Goal: Task Accomplishment & Management: Complete application form

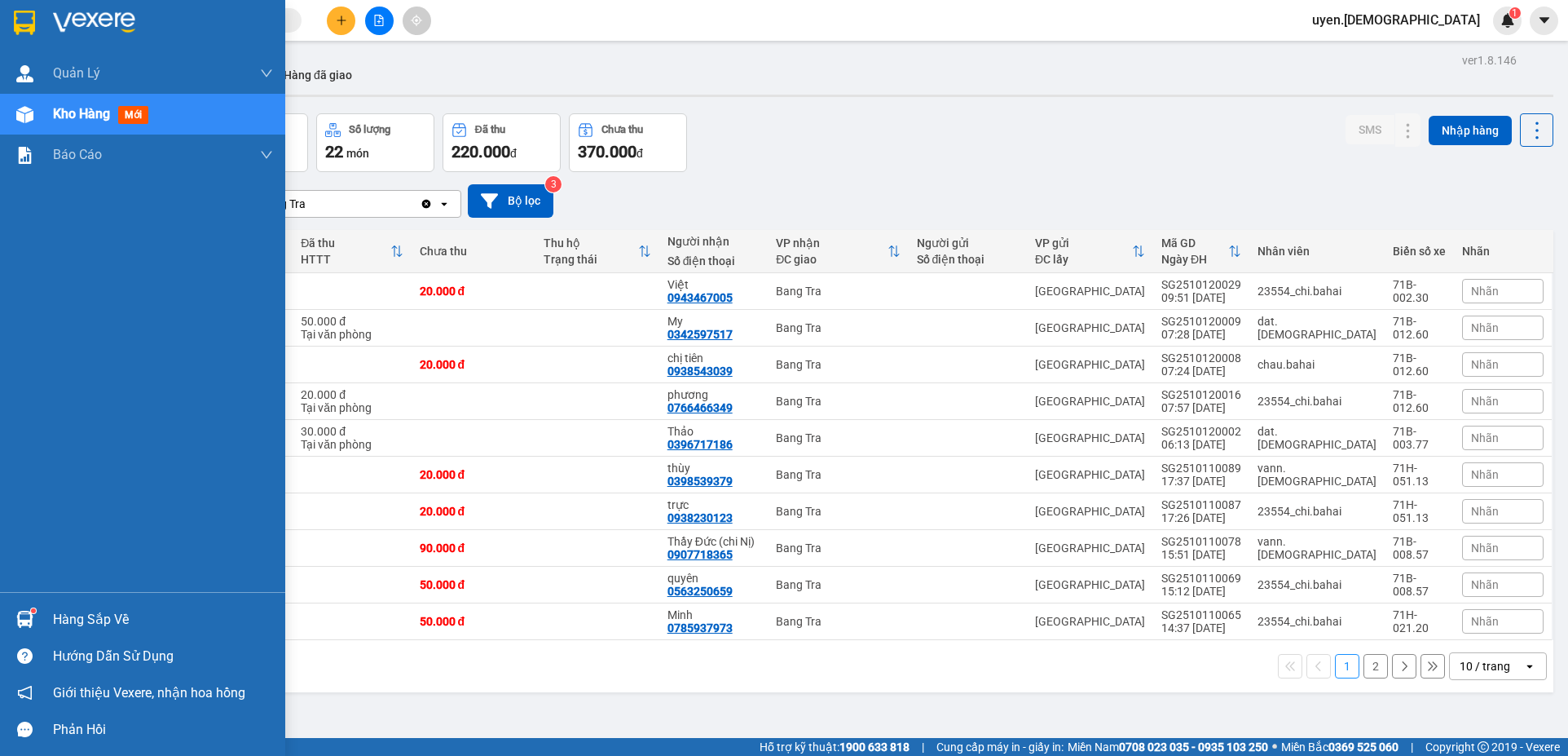
click at [35, 614] on div at bounding box center [24, 619] width 29 height 29
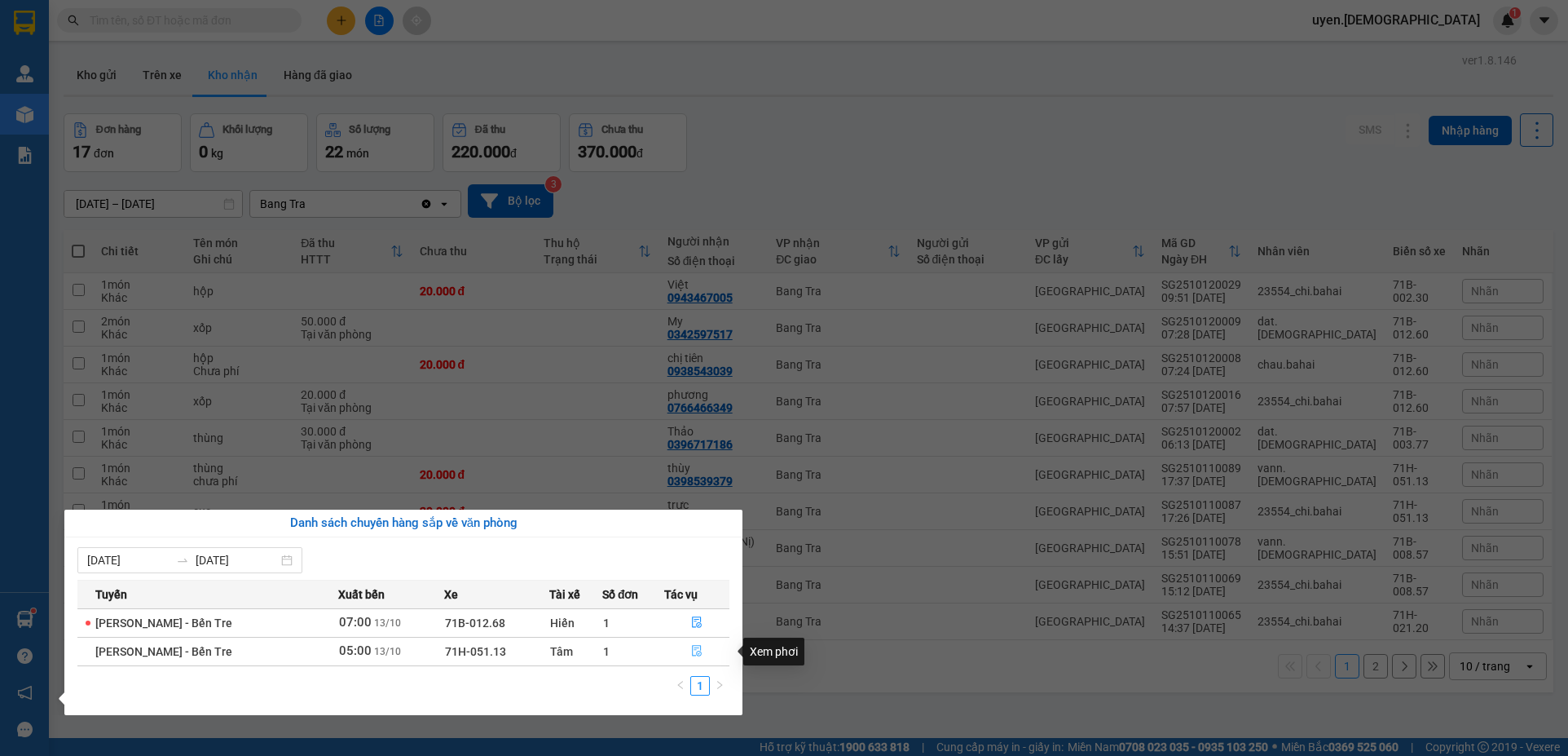
click at [702, 656] on button "button" at bounding box center [697, 652] width 63 height 26
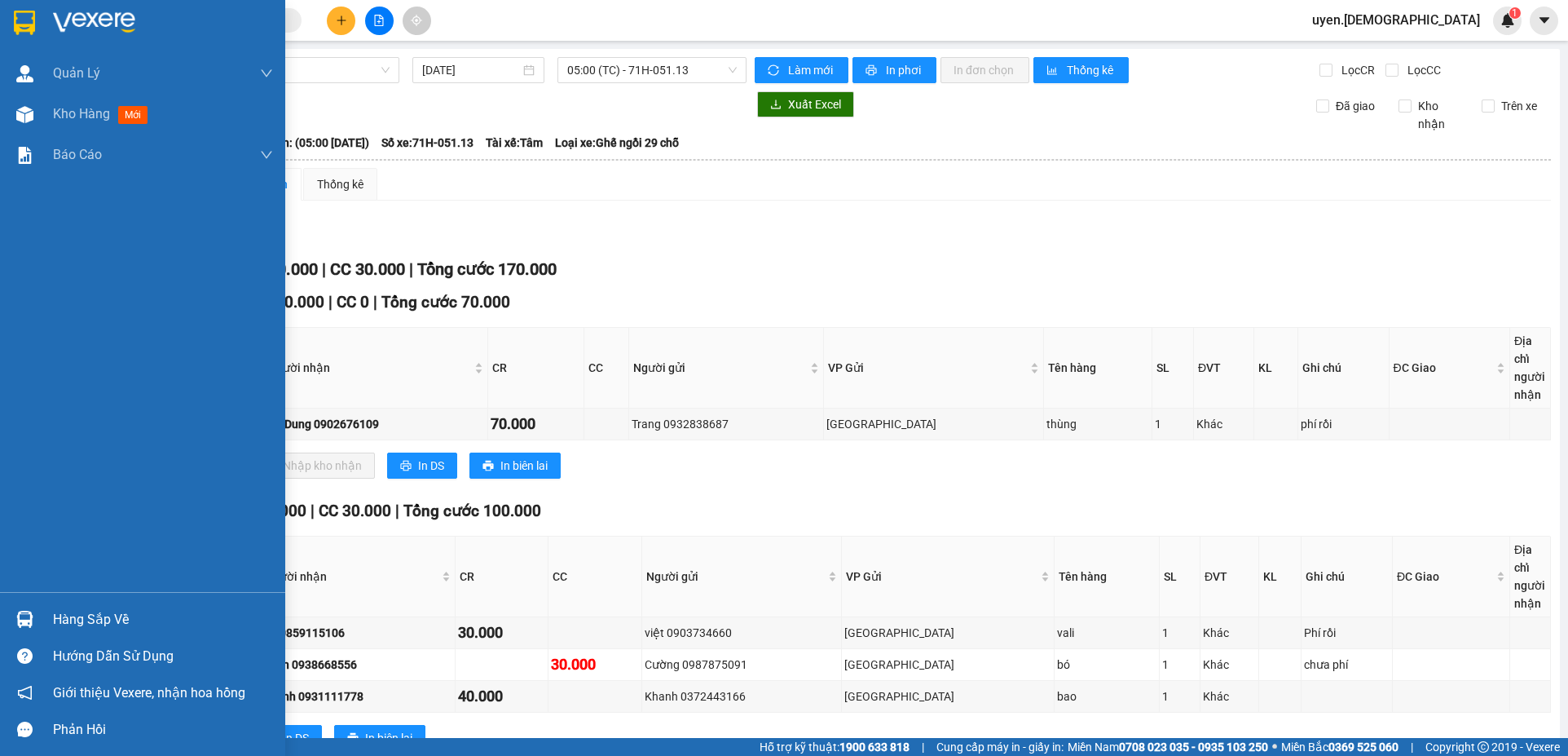
click at [34, 616] on div at bounding box center [24, 619] width 29 height 29
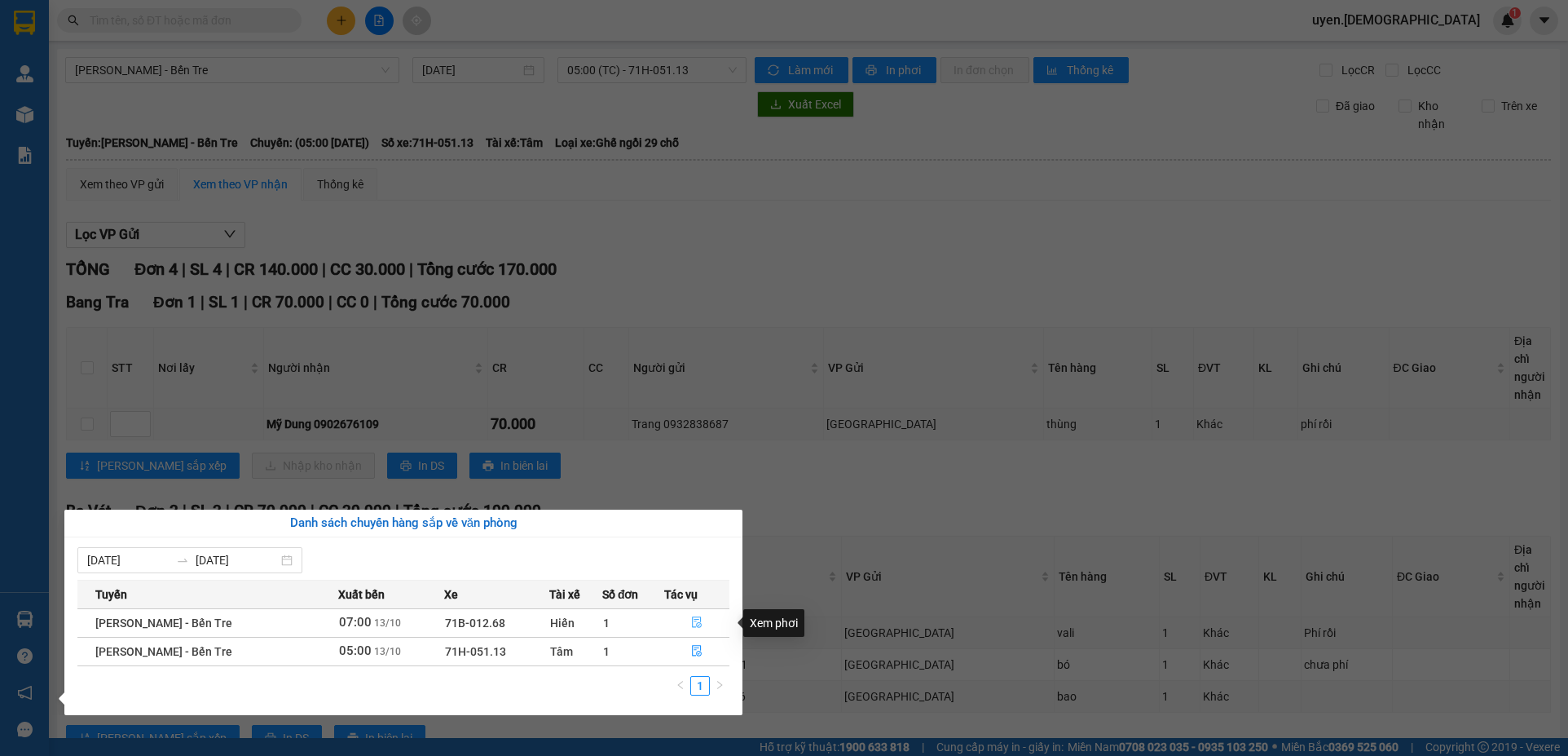
click at [694, 625] on icon "file-done" at bounding box center [697, 623] width 9 height 11
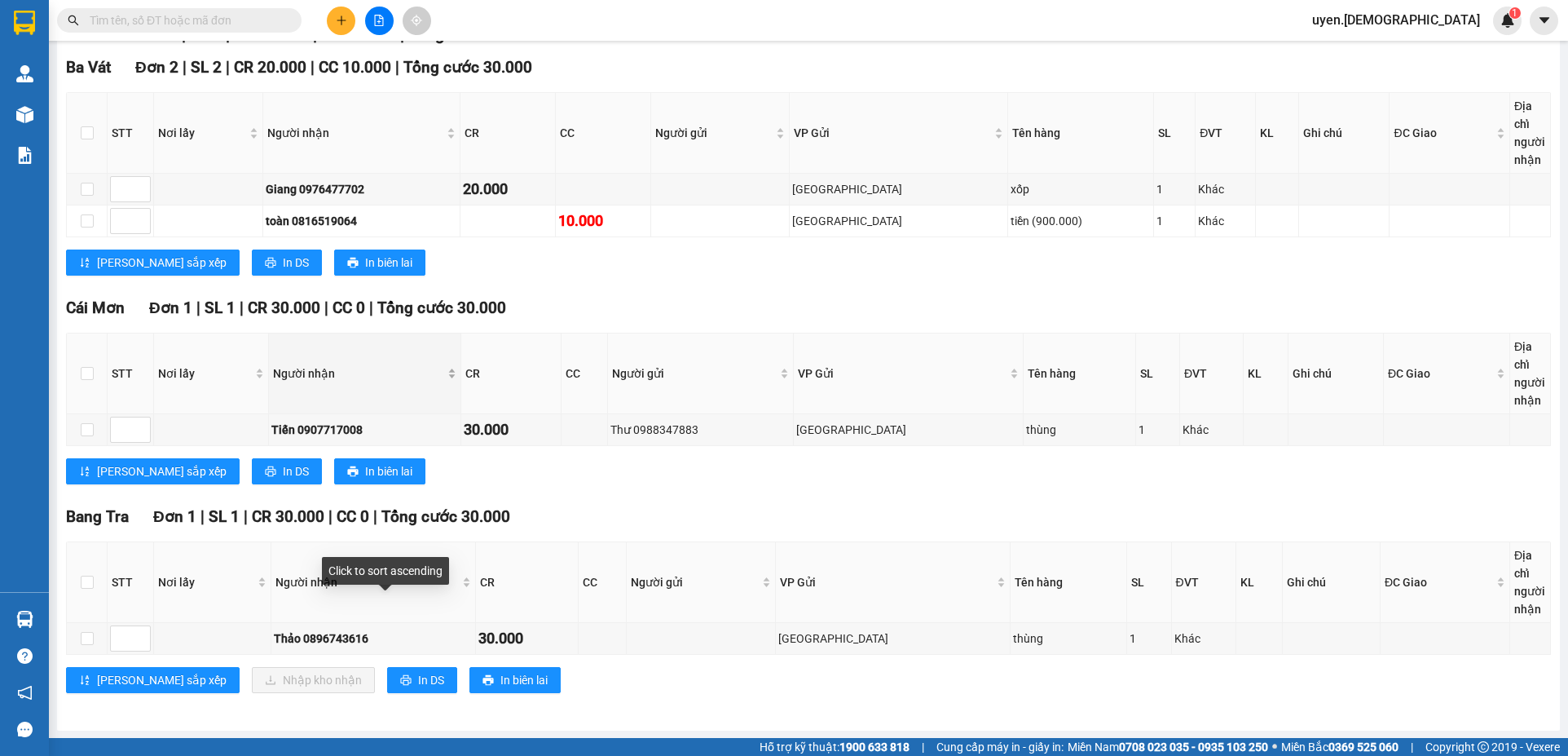
scroll to position [236, 0]
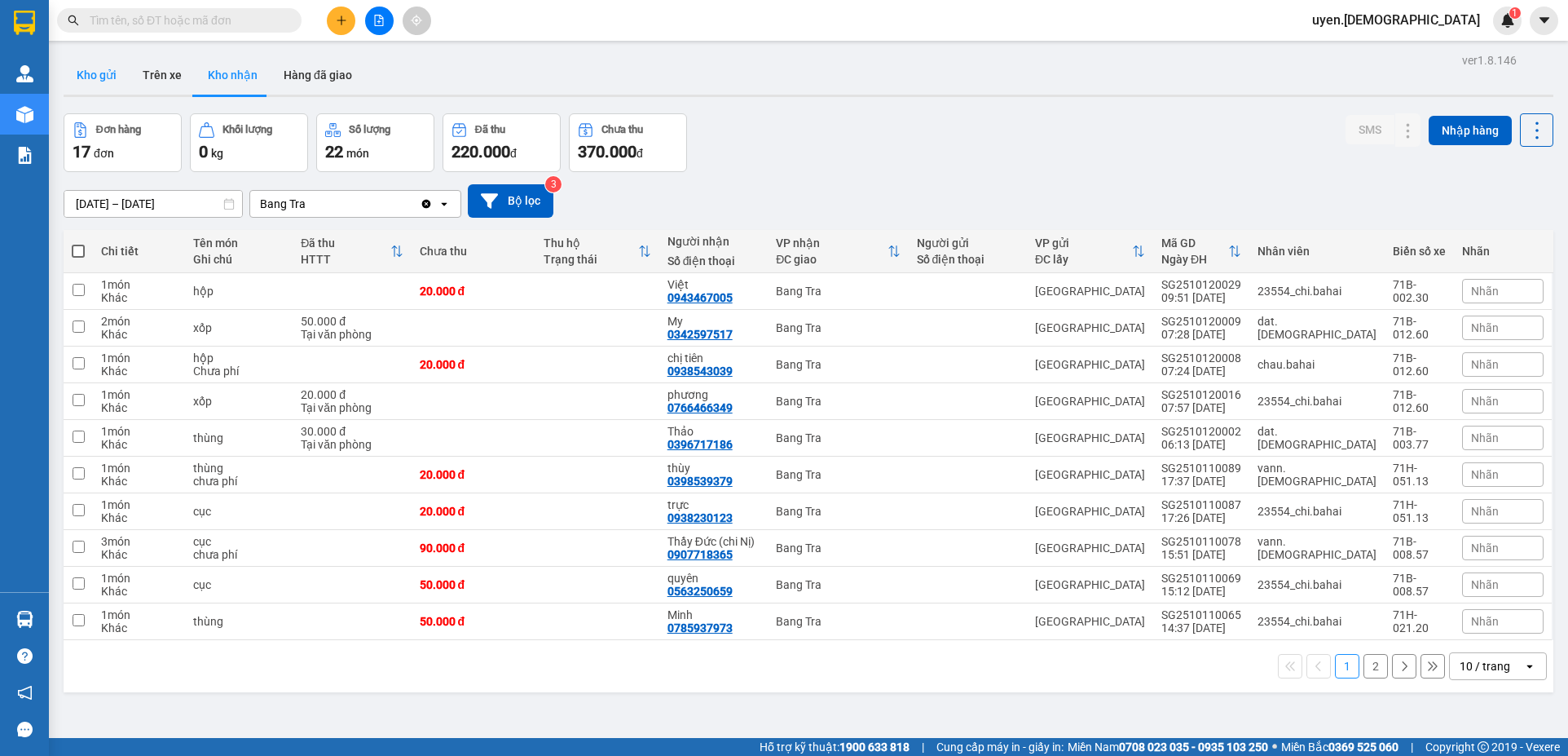
click at [90, 72] on button "Kho gửi" at bounding box center [96, 75] width 66 height 39
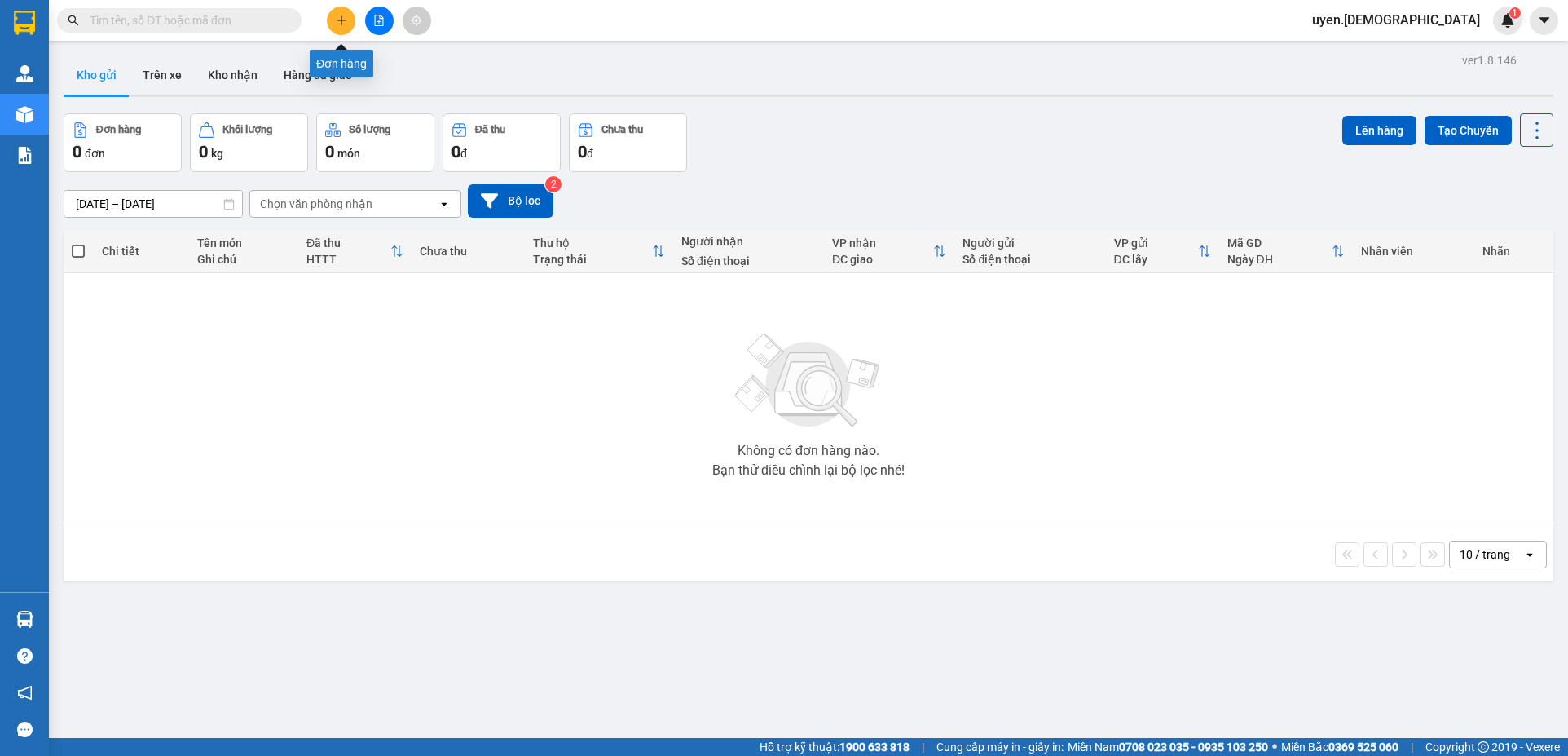
click at [335, 14] on button at bounding box center [341, 21] width 29 height 29
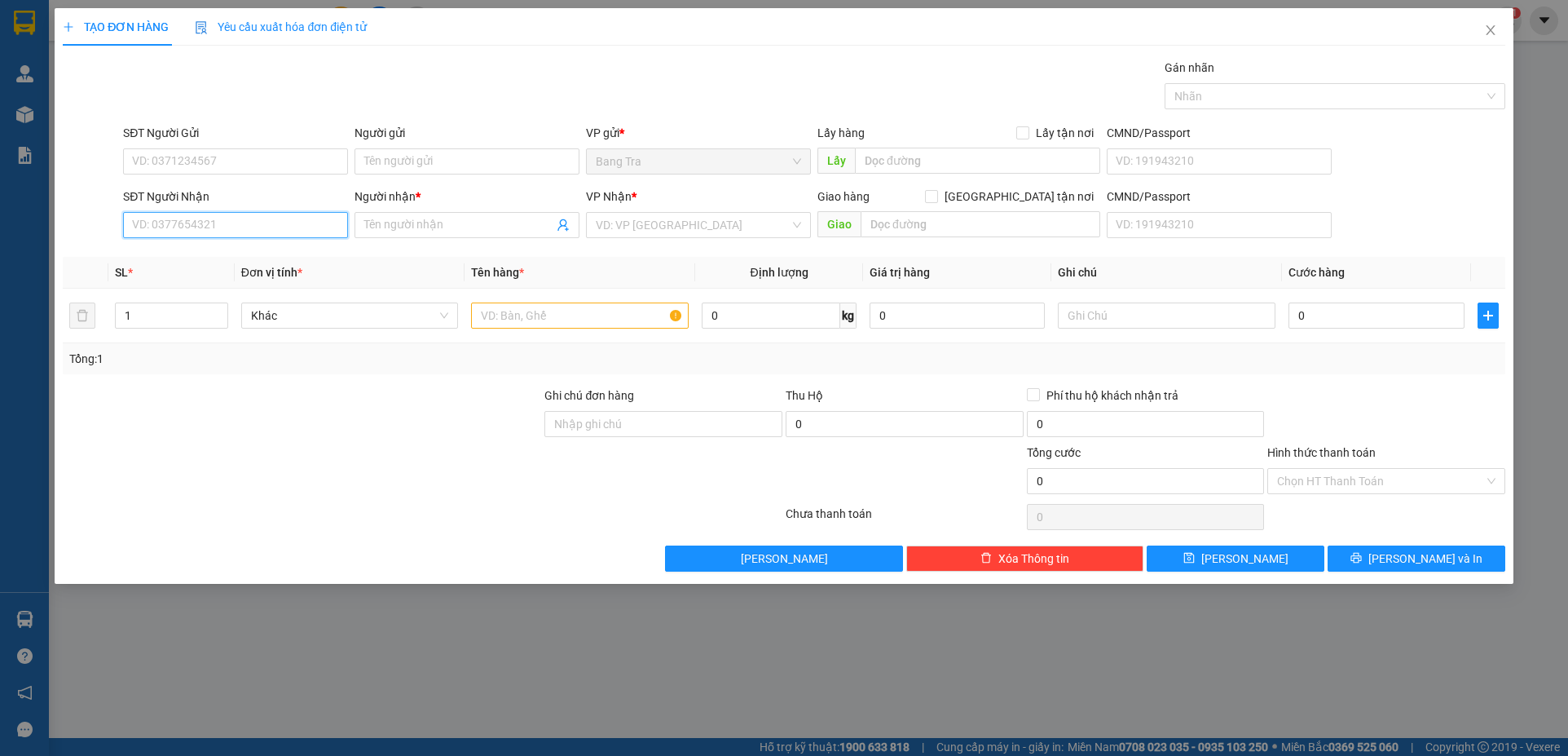
click at [173, 223] on input "SĐT Người Nhận" at bounding box center [235, 225] width 225 height 26
click at [193, 224] on input "09177228969" at bounding box center [235, 225] width 225 height 26
type input "0917722899"
click at [385, 227] on input "Người nhận *" at bounding box center [458, 225] width 189 height 18
click at [457, 218] on input "Ut" at bounding box center [458, 225] width 189 height 18
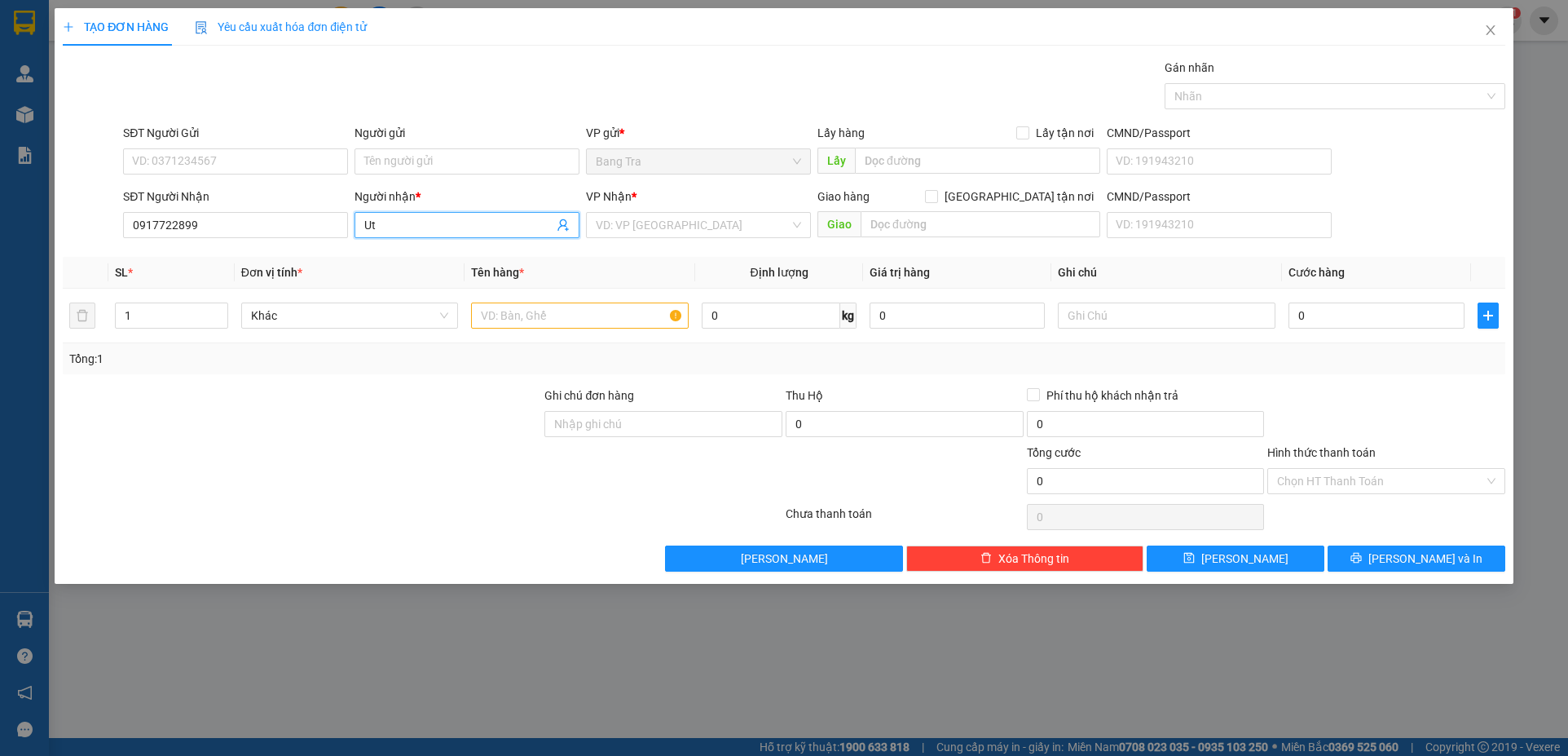
type input "U"
click at [1200, 693] on div "TẠO ĐƠN HÀNG Yêu cầu xuất hóa đơn điện tử Transit Pickup Surcharge Ids Transit …" at bounding box center [784, 378] width 1568 height 756
click at [461, 228] on input "Ut" at bounding box center [458, 225] width 189 height 18
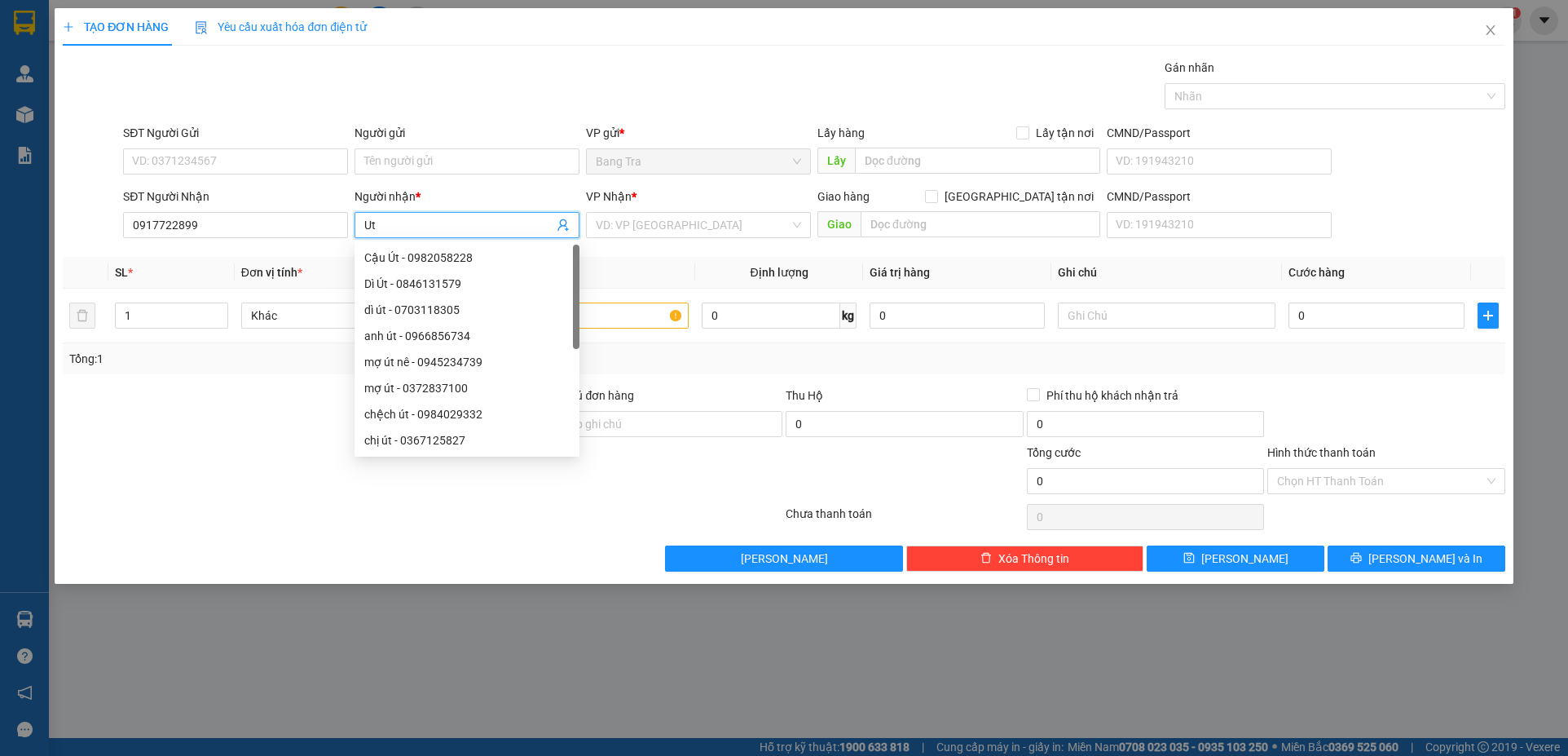
type input "U"
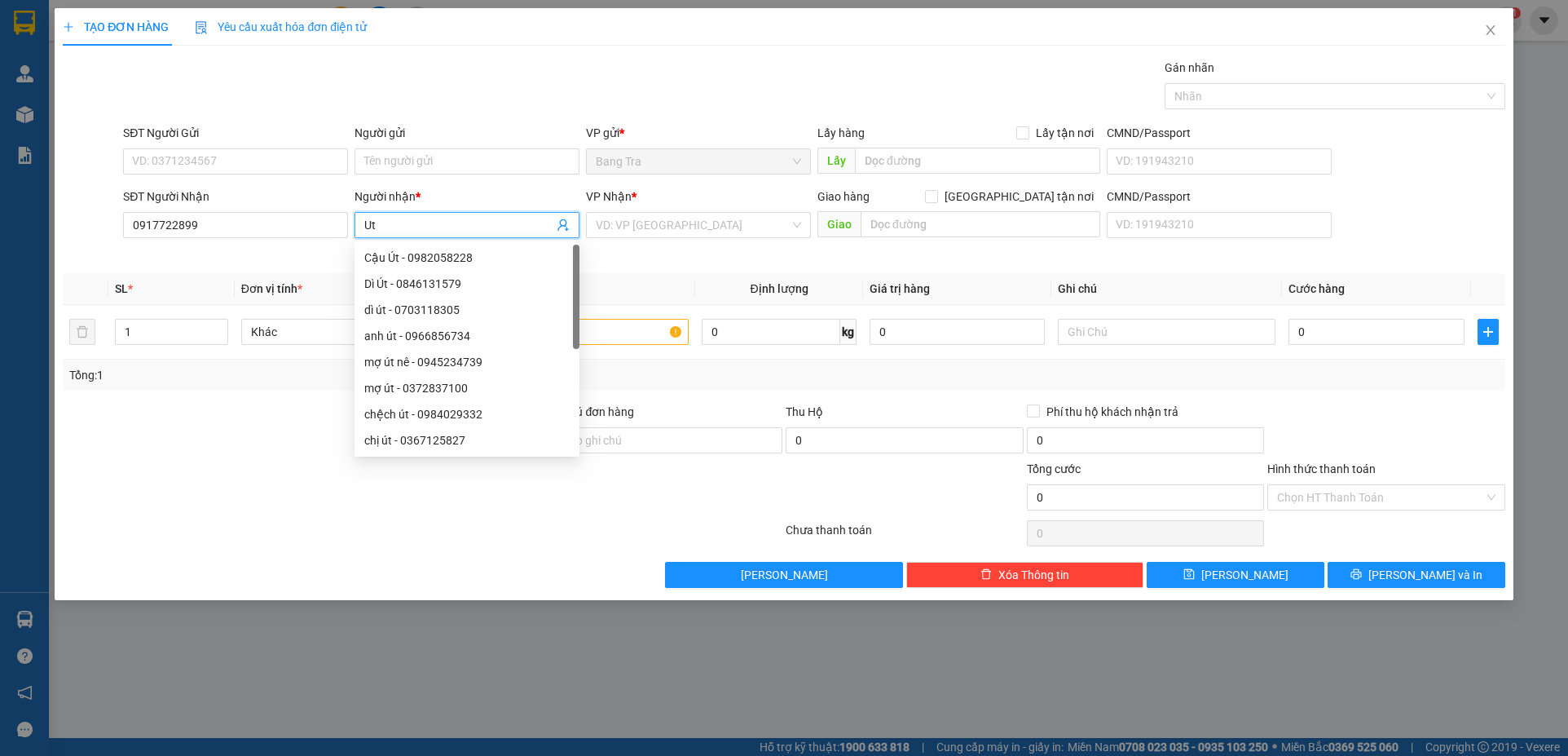
type input "U"
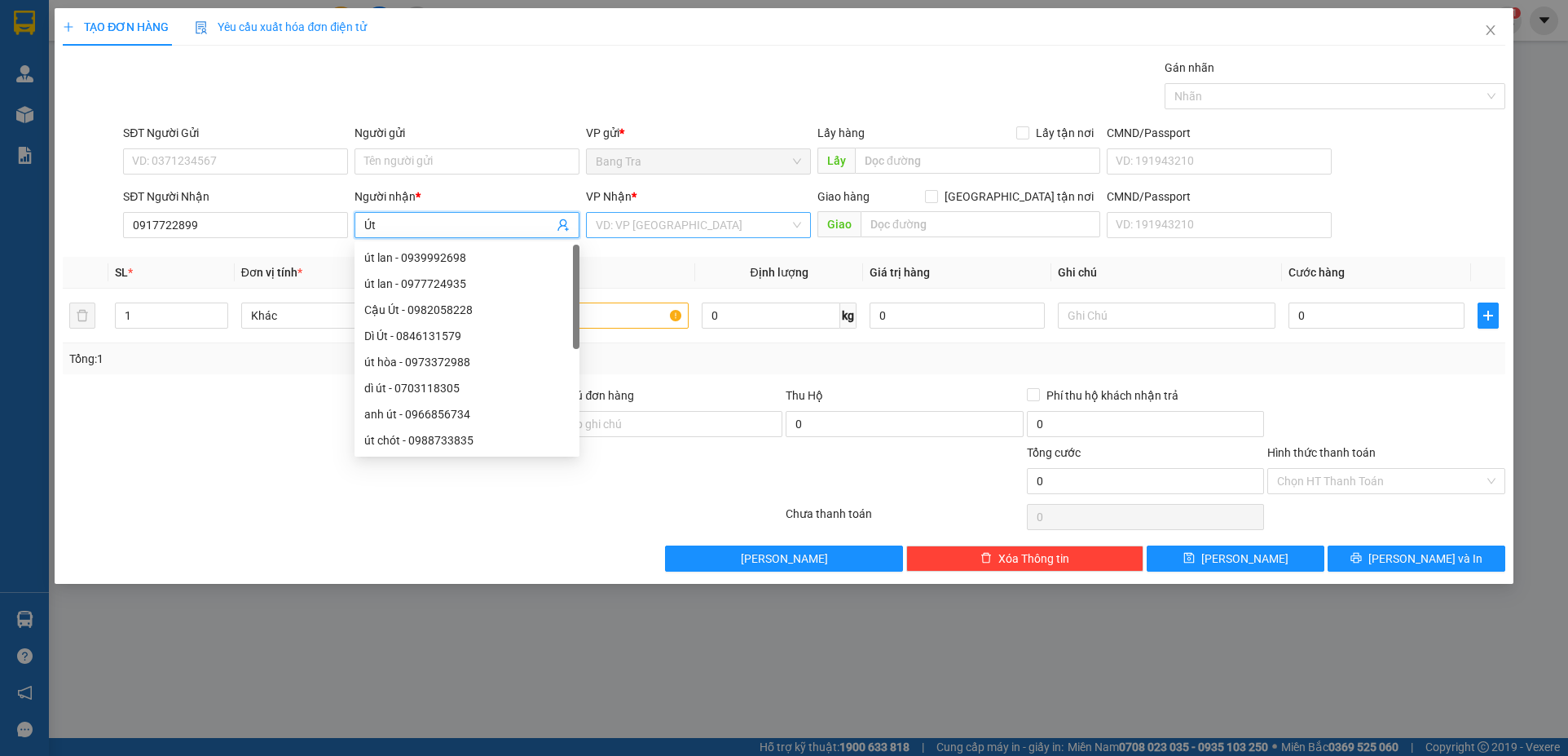
type input "Út"
click at [602, 224] on input "search" at bounding box center [692, 225] width 194 height 24
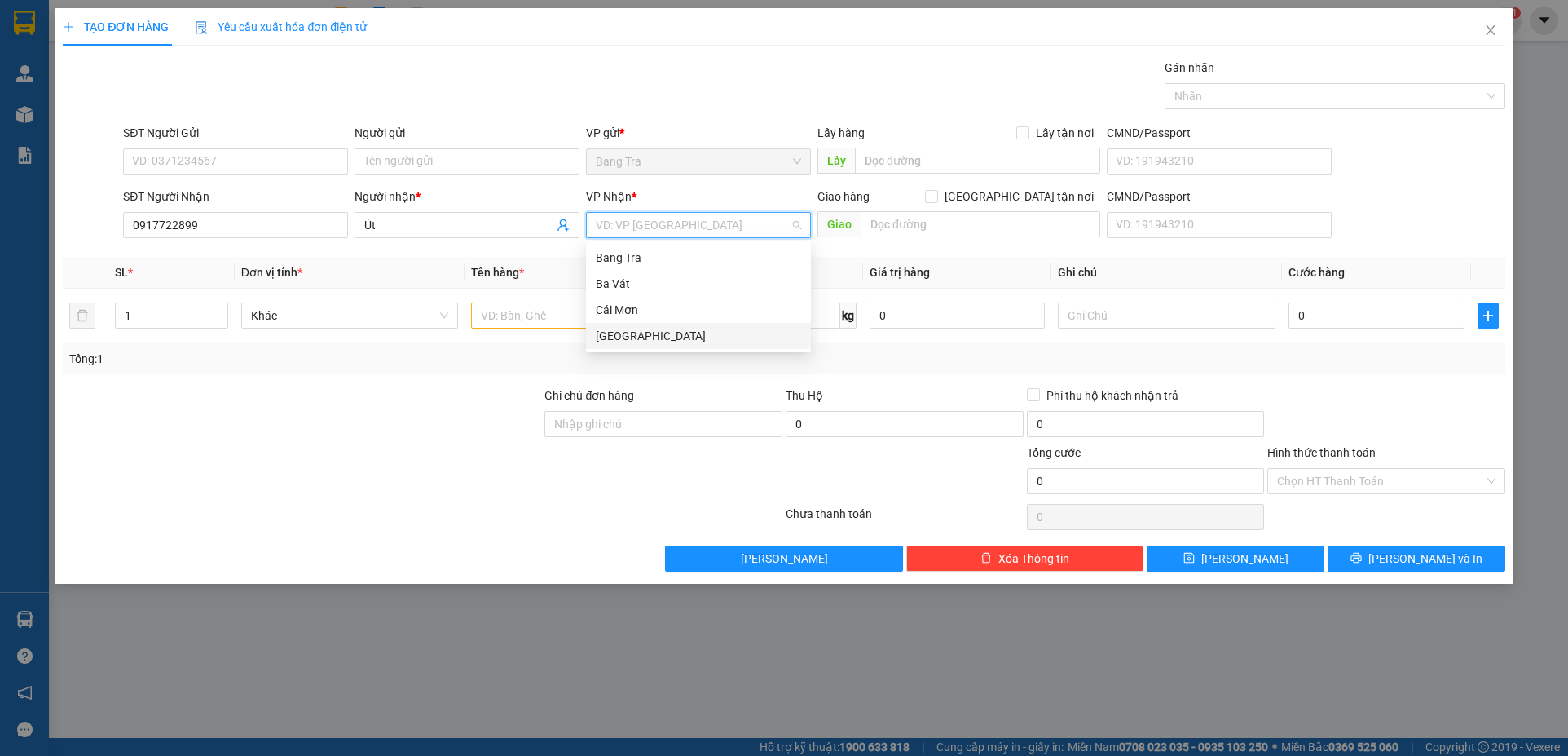
click at [630, 333] on div "[GEOGRAPHIC_DATA]" at bounding box center [698, 336] width 205 height 18
type input "2"
click at [225, 311] on span "Increase Value" at bounding box center [218, 310] width 18 height 15
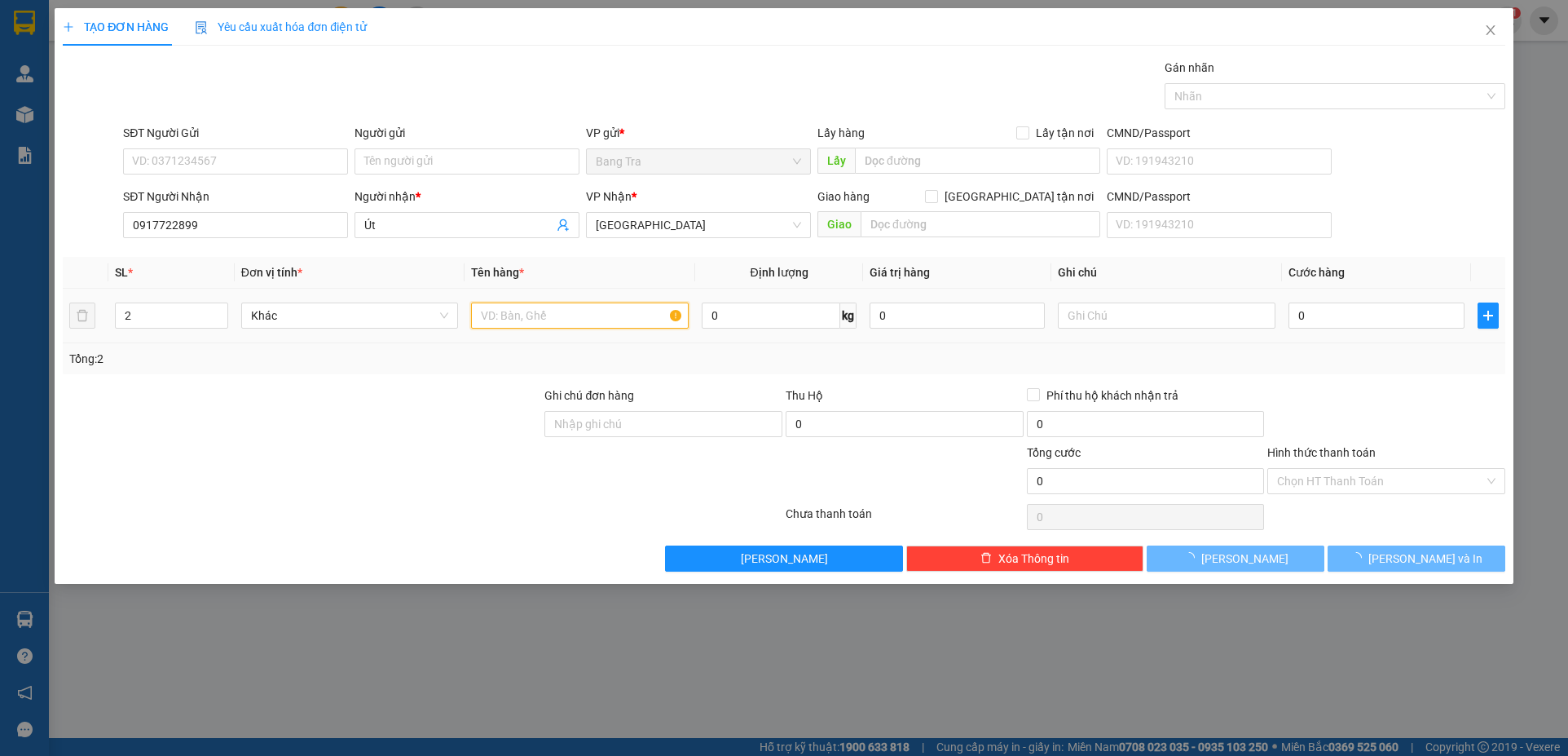
click at [494, 312] on input "text" at bounding box center [580, 316] width 218 height 26
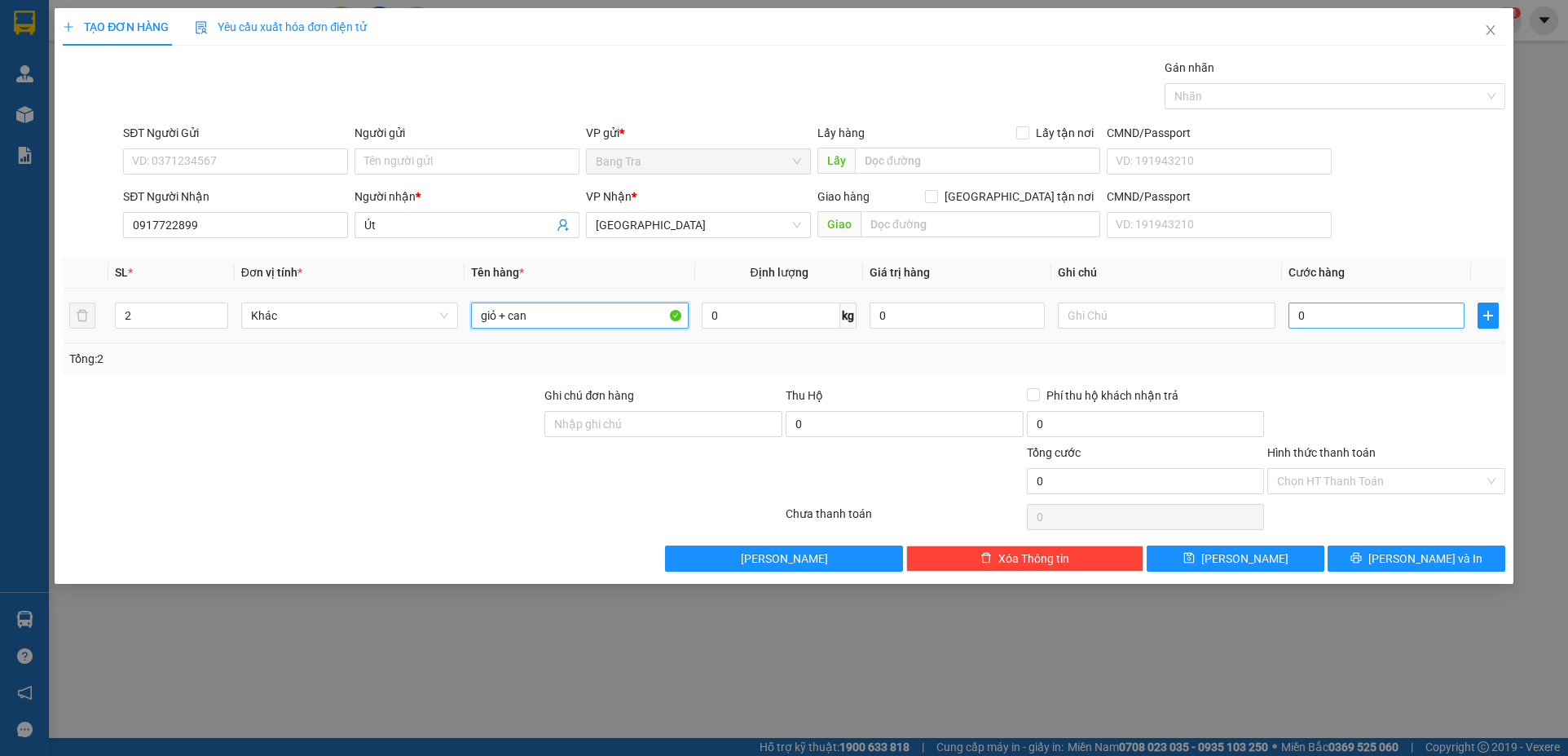
type input "giỏ + can"
click at [1336, 316] on input "0" at bounding box center [1376, 316] width 175 height 26
type input "6"
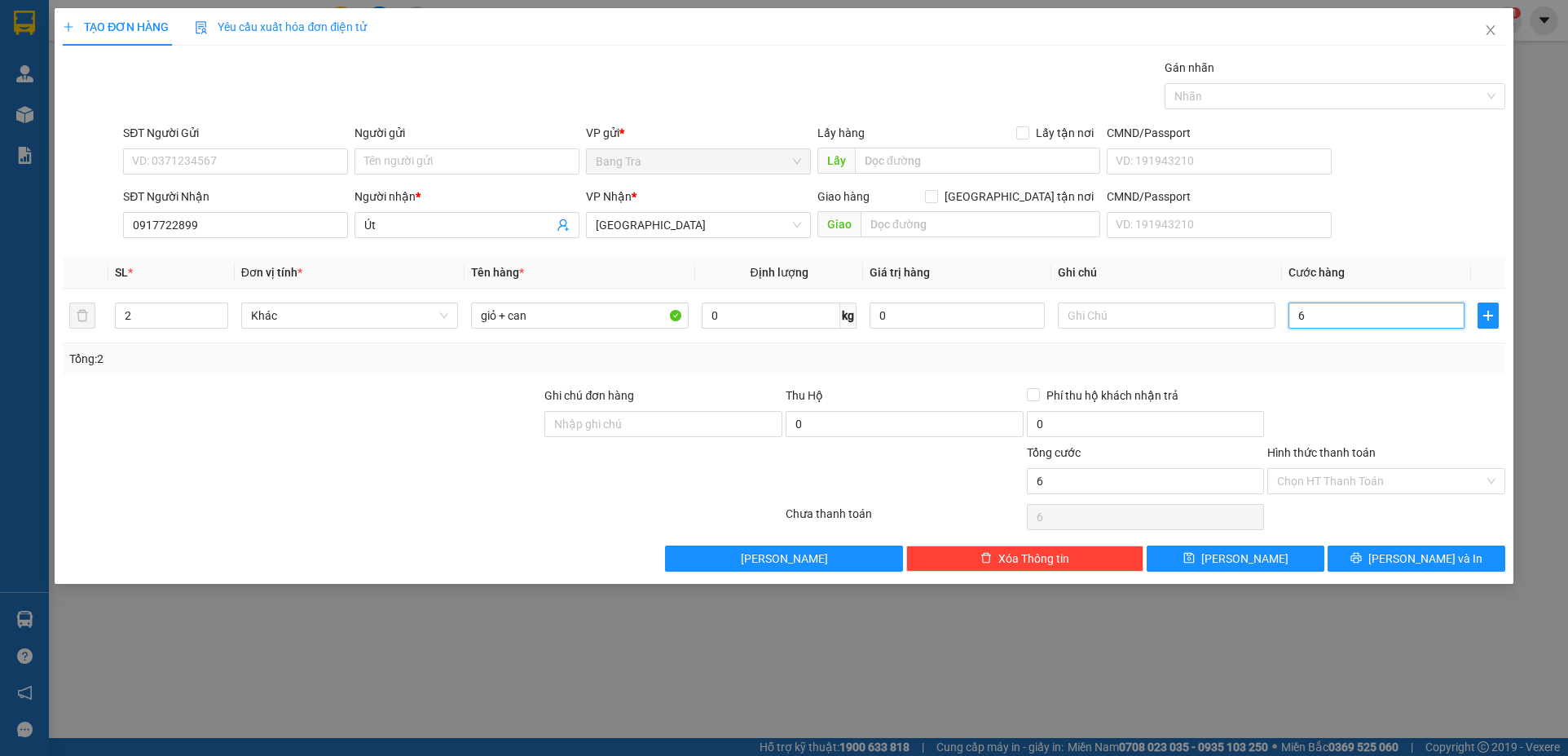
type input "60"
type input "60.000"
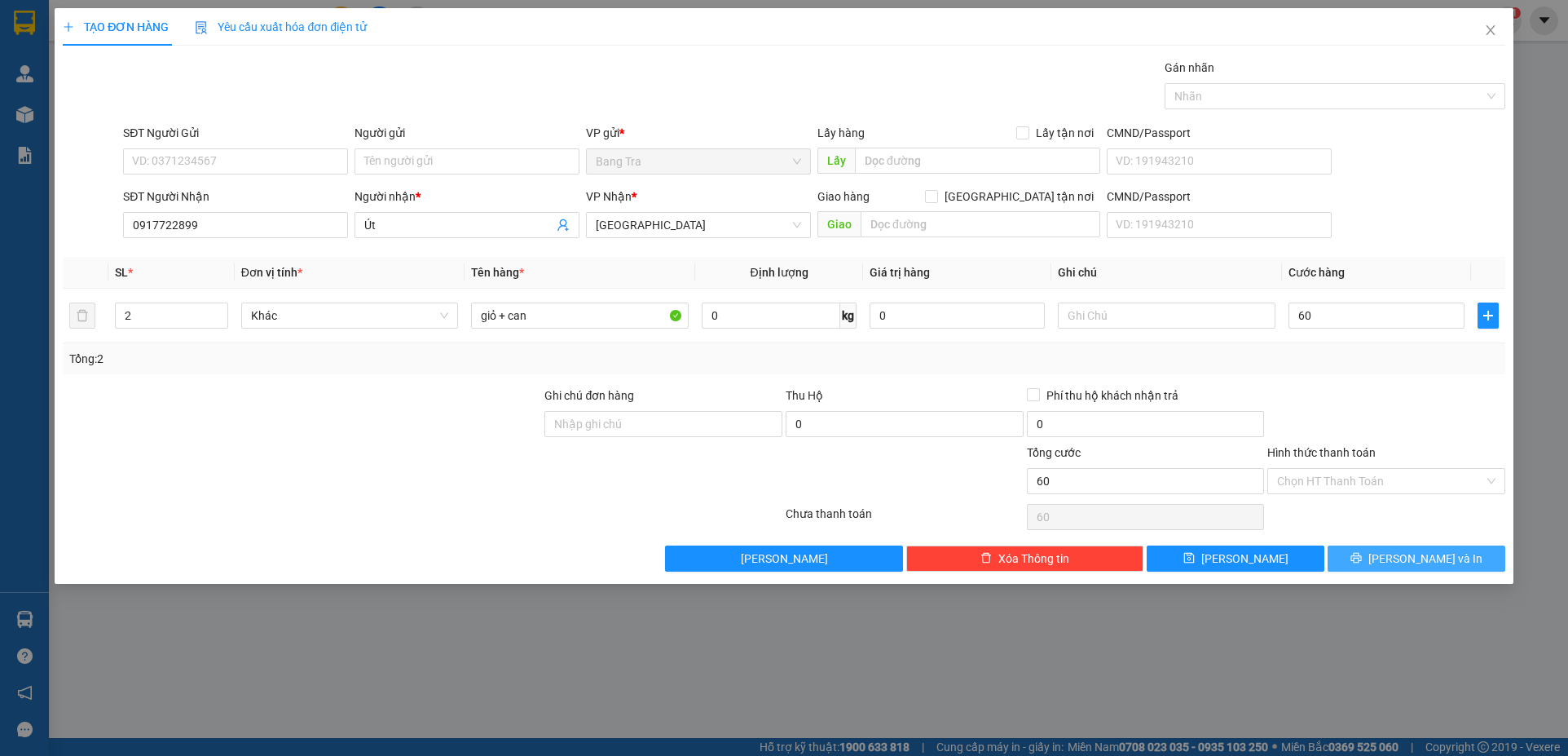
type input "60.000"
click at [1362, 565] on span "printer" at bounding box center [1357, 558] width 11 height 13
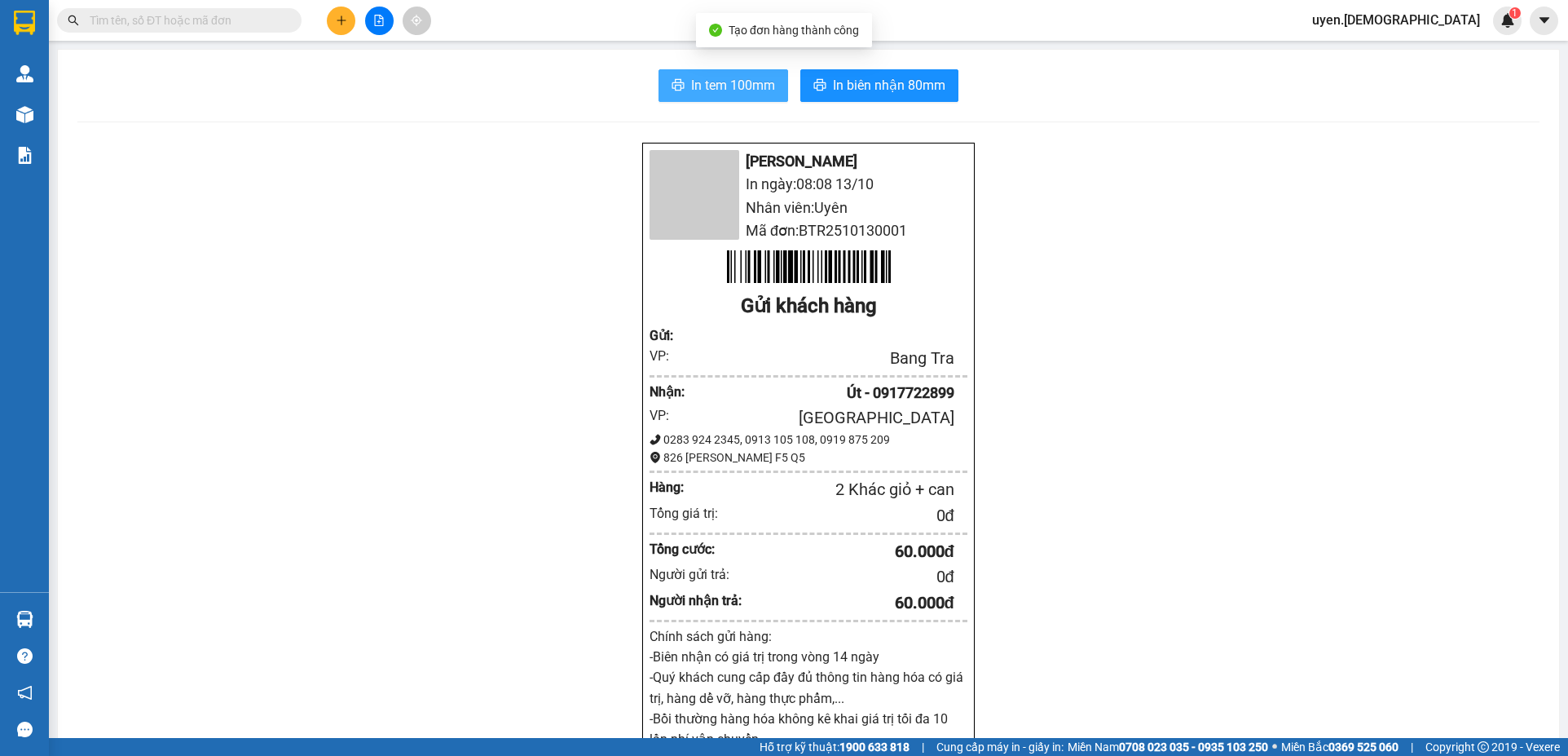
click at [769, 97] on button "In tem 100mm" at bounding box center [723, 85] width 130 height 33
click at [751, 78] on span "In tem 100mm" at bounding box center [733, 85] width 84 height 21
click at [680, 84] on button "In tem 100mm" at bounding box center [723, 85] width 130 height 33
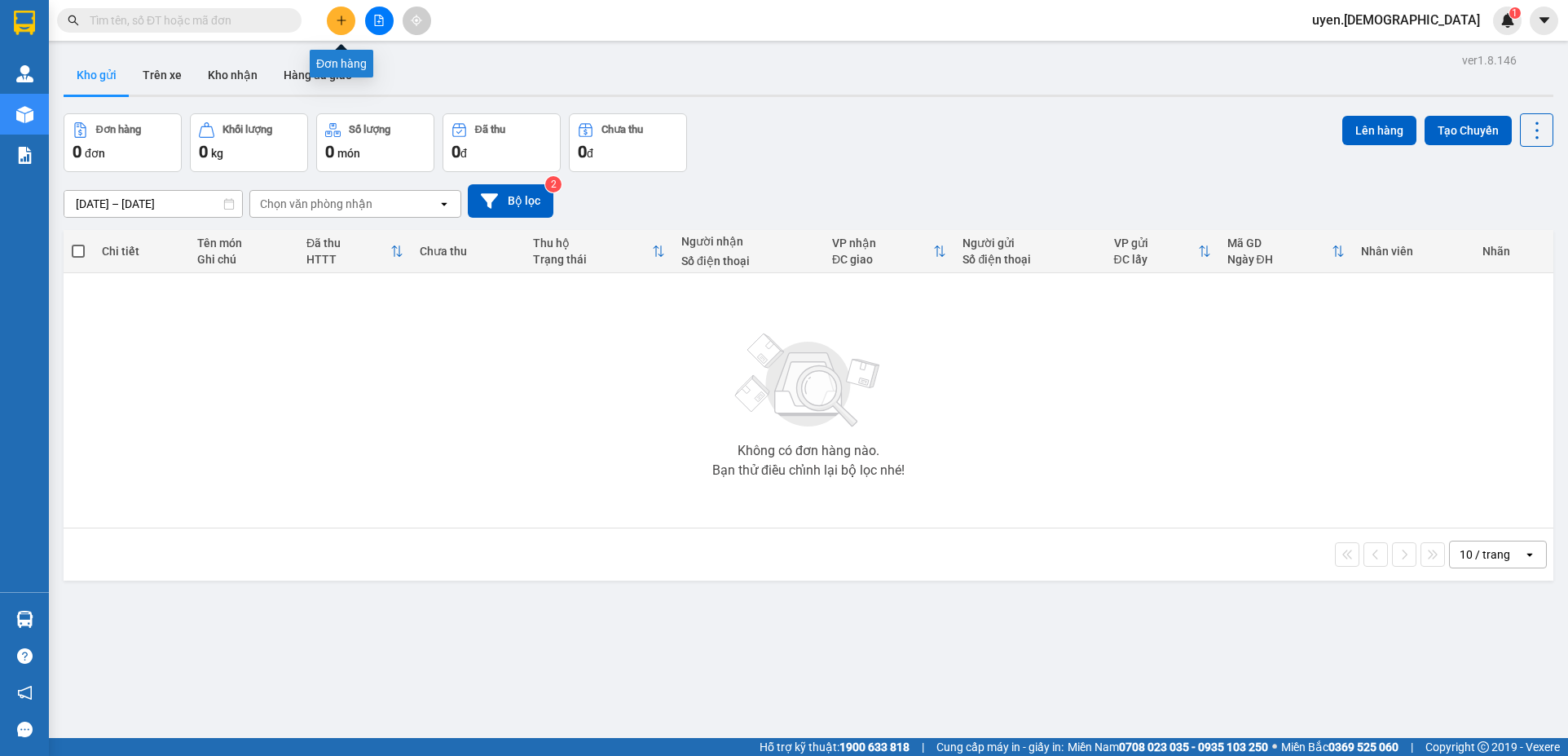
click at [337, 8] on button at bounding box center [341, 21] width 29 height 29
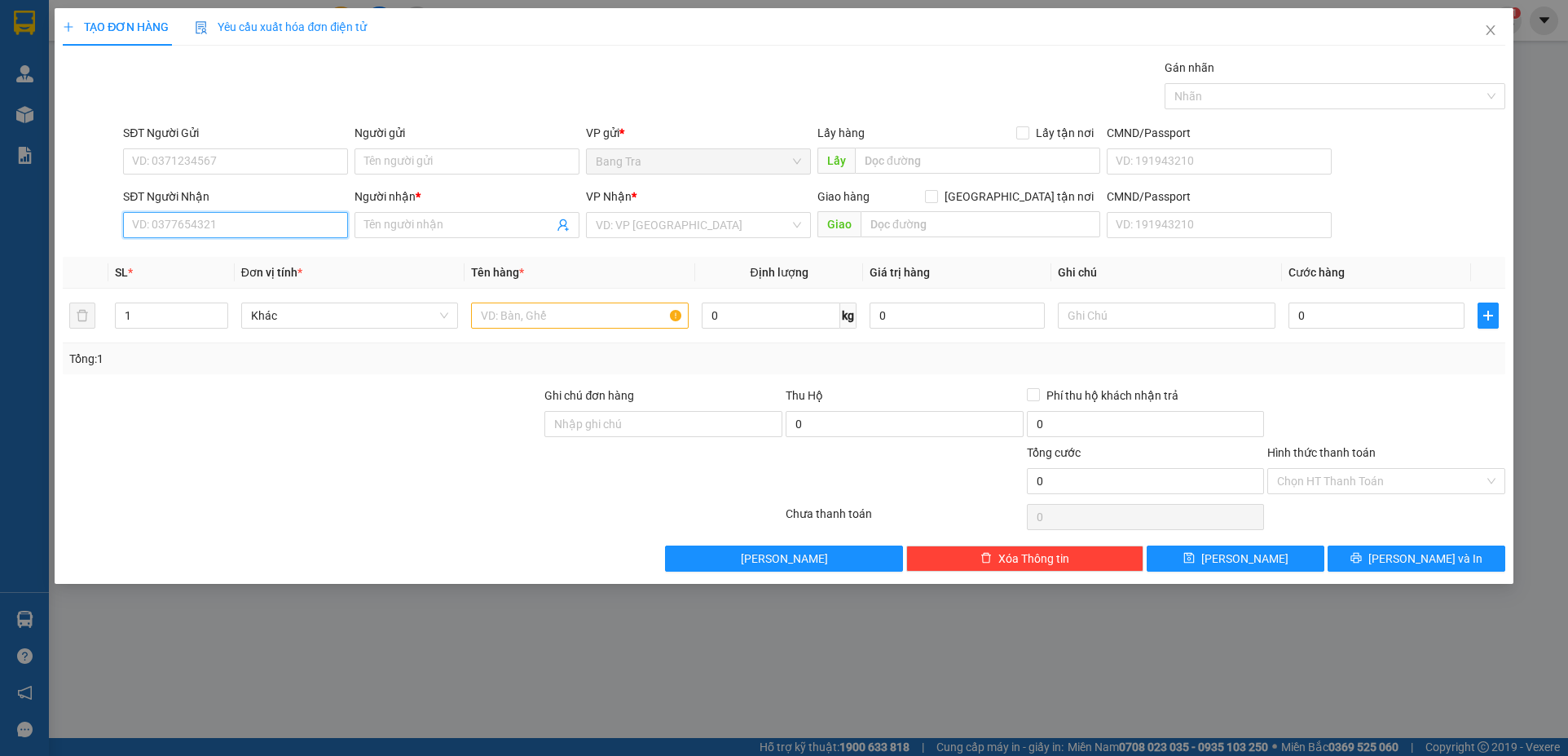
click at [230, 221] on input "SĐT Người Nhận" at bounding box center [235, 225] width 225 height 26
click at [228, 254] on div "0585565595 - Duy" at bounding box center [236, 257] width 205 height 18
type input "0585565595"
type input "Duy"
type input "0585565595"
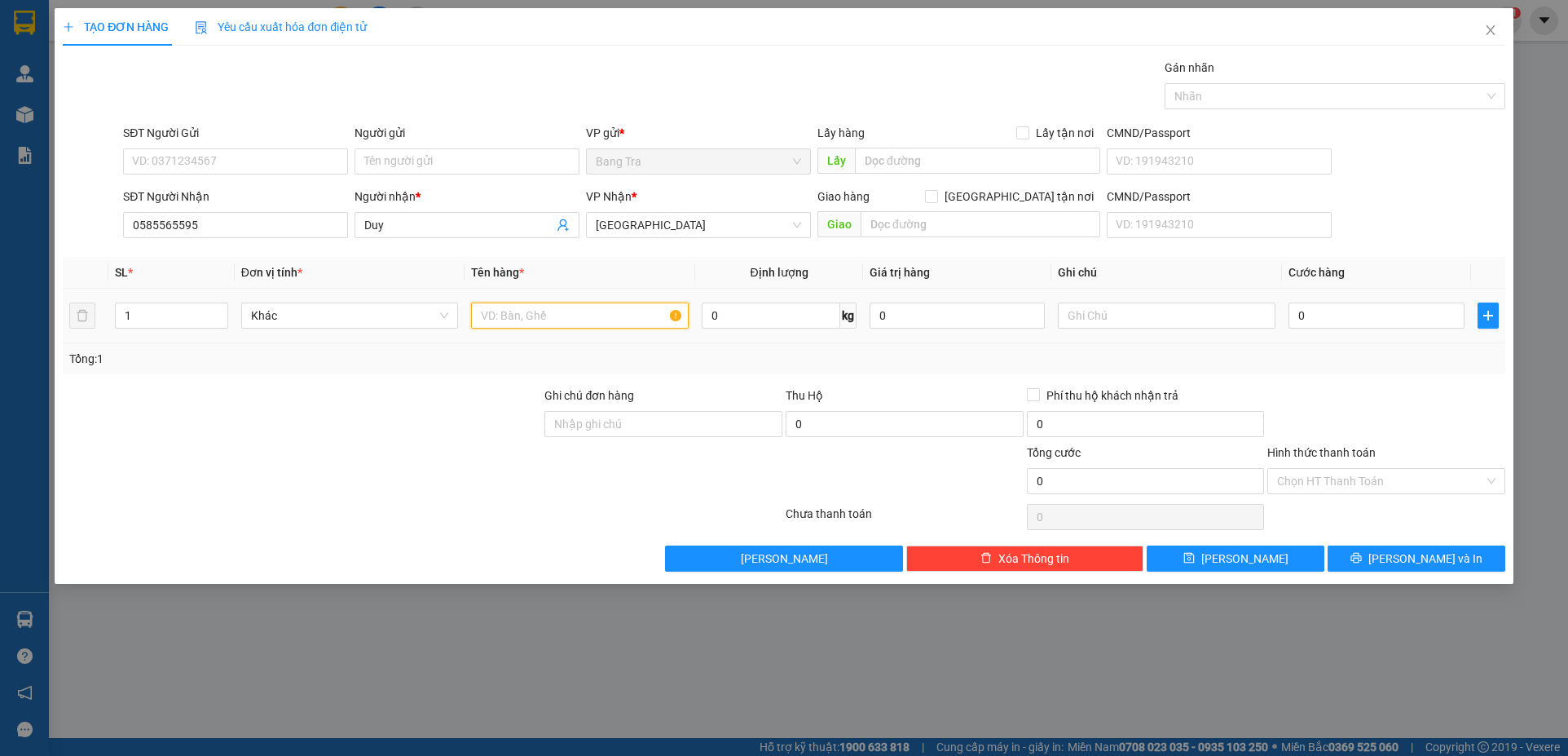
click at [528, 319] on input "text" at bounding box center [580, 316] width 218 height 26
type input "thùng"
click at [1313, 322] on input "0" at bounding box center [1376, 316] width 175 height 26
type input "3"
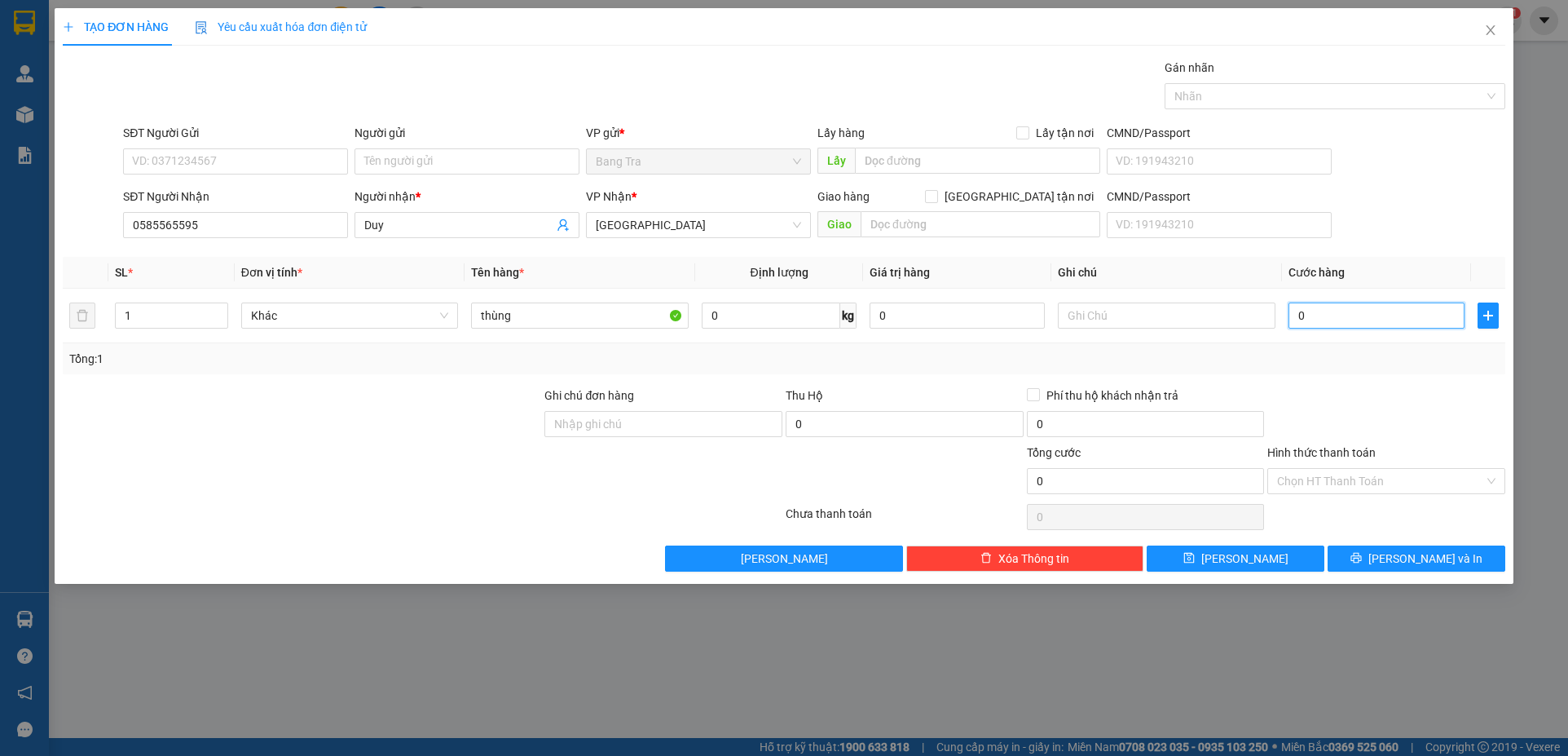
type input "3"
type input "30"
type input "30.000"
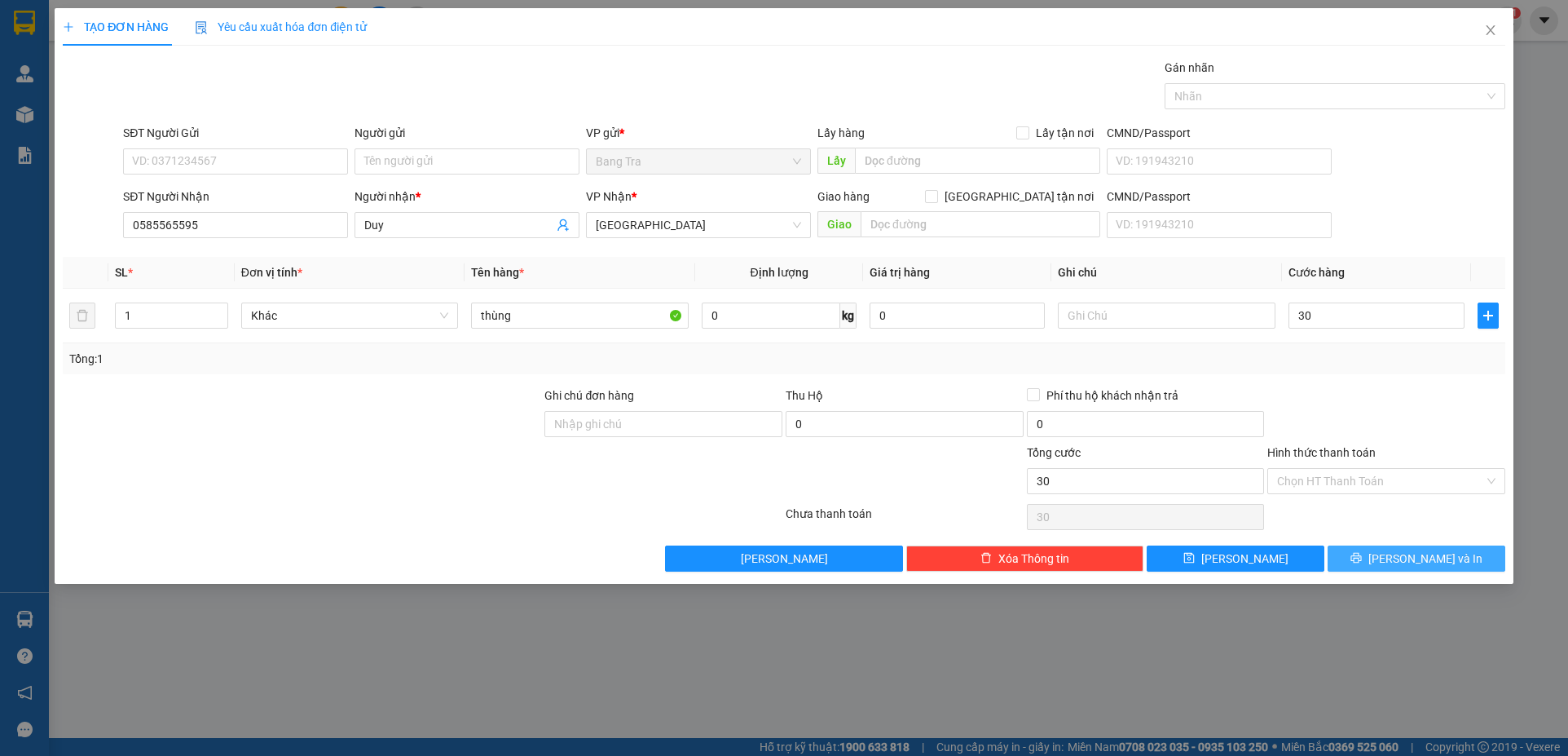
type input "30.000"
click at [1375, 562] on button "Lưu và In" at bounding box center [1416, 558] width 178 height 26
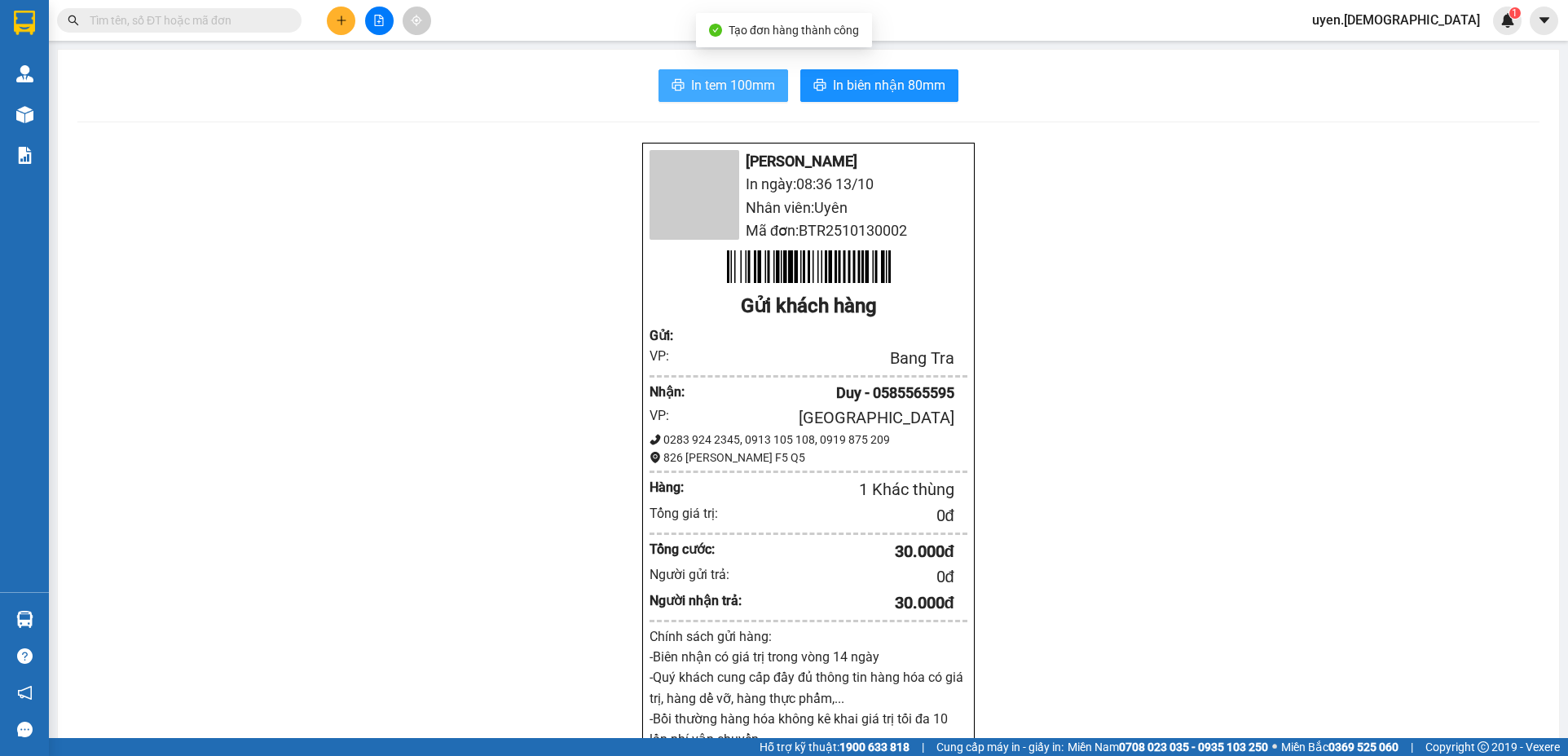
click at [727, 80] on span "In tem 100mm" at bounding box center [733, 85] width 84 height 21
